Goal: Task Accomplishment & Management: Manage account settings

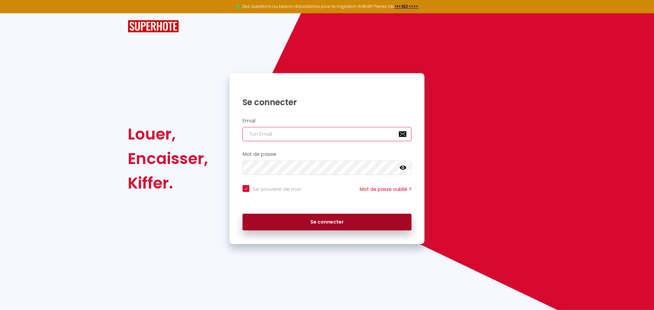
type input "[EMAIL_ADDRESS][DOMAIN_NAME]"
drag, startPoint x: 268, startPoint y: 217, endPoint x: 260, endPoint y: 221, distance: 8.7
click at [260, 221] on button "Se connecter" at bounding box center [327, 222] width 169 height 17
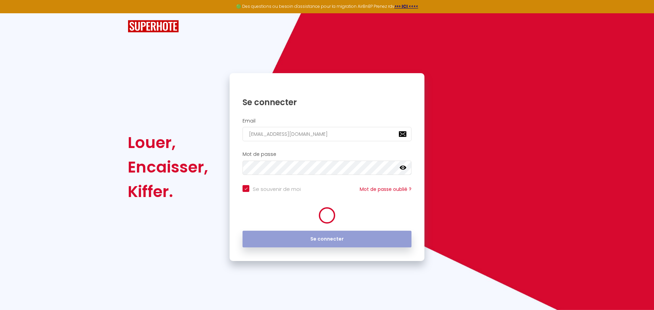
checkbox input "true"
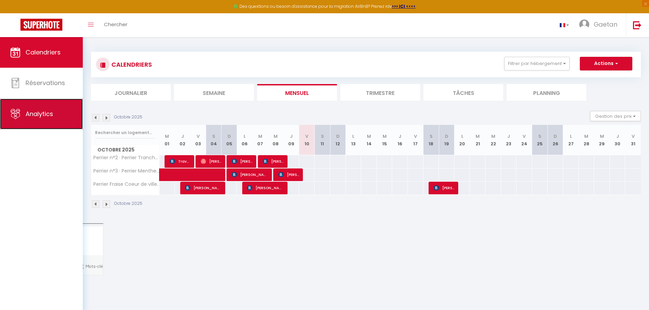
click at [49, 121] on link "Analytics" at bounding box center [41, 114] width 83 height 31
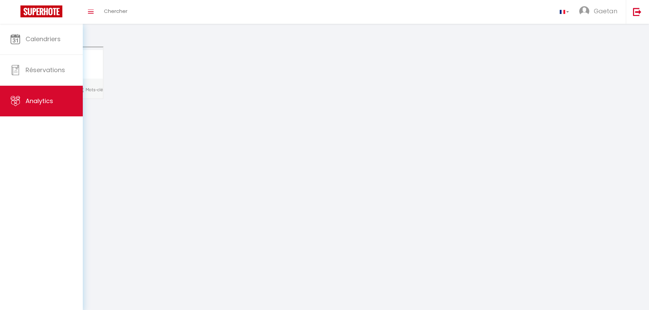
select select "2025"
select select "10"
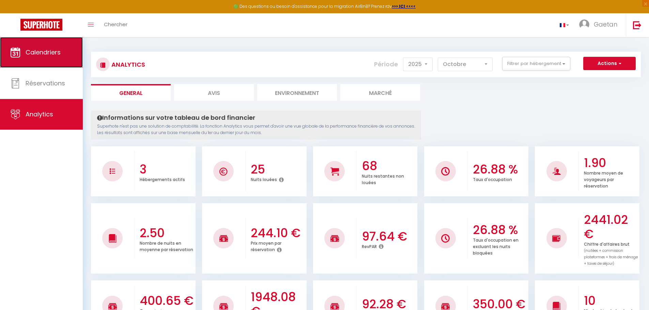
click at [41, 56] on span "Calendriers" at bounding box center [43, 52] width 35 height 9
